Goal: Task Accomplishment & Management: Manage account settings

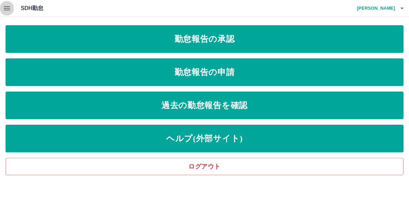
click at [8, 11] on icon "button" at bounding box center [7, 8] width 8 height 8
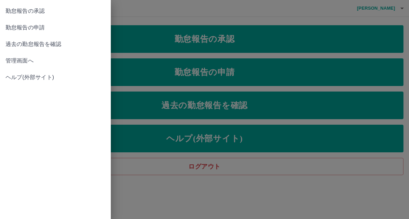
click at [26, 63] on span "管理画面へ" at bounding box center [56, 61] width 100 height 8
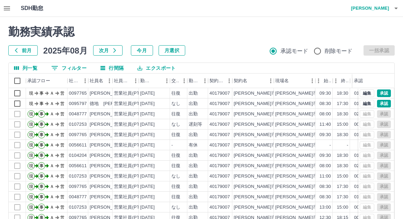
drag, startPoint x: 405, startPoint y: 215, endPoint x: 395, endPoint y: 76, distance: 139.1
click at [395, 75] on div "勤務実績承認 前月 [DATE] 次月 今月 月選択 承認モード 削除モード 一括承認 列一覧 0 フィルター 行間隔 エクスポート 承認フロー 社員番号 社…" at bounding box center [201, 154] width 403 height 275
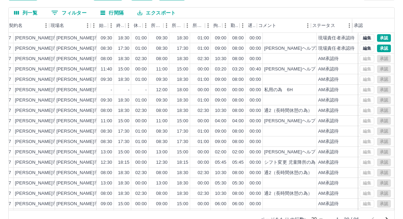
scroll to position [0, 225]
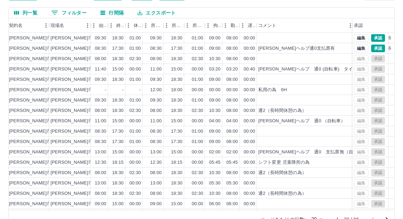
drag, startPoint x: 309, startPoint y: 27, endPoint x: 352, endPoint y: 27, distance: 42.2
click at [352, 27] on div "コメント" at bounding box center [353, 25] width 8 height 15
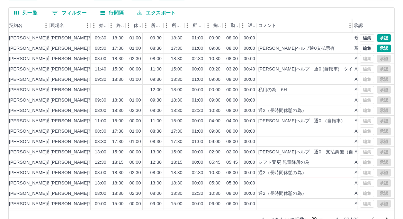
drag, startPoint x: 384, startPoint y: 208, endPoint x: 323, endPoint y: 184, distance: 65.0
click at [323, 184] on div at bounding box center [305, 183] width 96 height 10
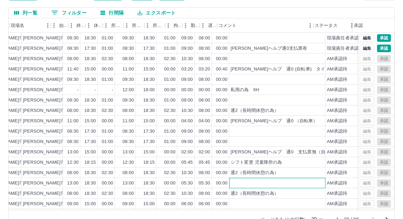
scroll to position [0, 266]
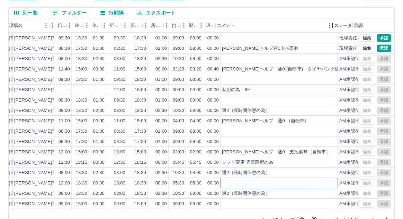
drag, startPoint x: 311, startPoint y: 27, endPoint x: 332, endPoint y: 30, distance: 21.3
click at [332, 30] on div "コメント" at bounding box center [332, 25] width 8 height 15
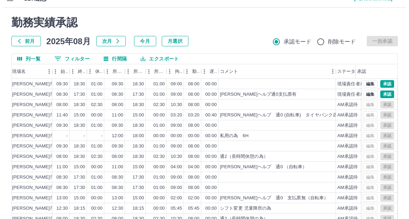
scroll to position [0, 0]
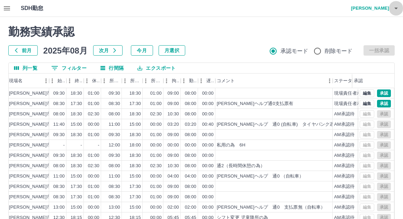
click at [396, 11] on icon "button" at bounding box center [396, 8] width 8 height 8
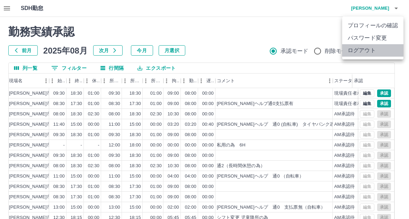
click at [366, 53] on li "ログアウト" at bounding box center [372, 50] width 61 height 12
